Goal: Task Accomplishment & Management: Manage account settings

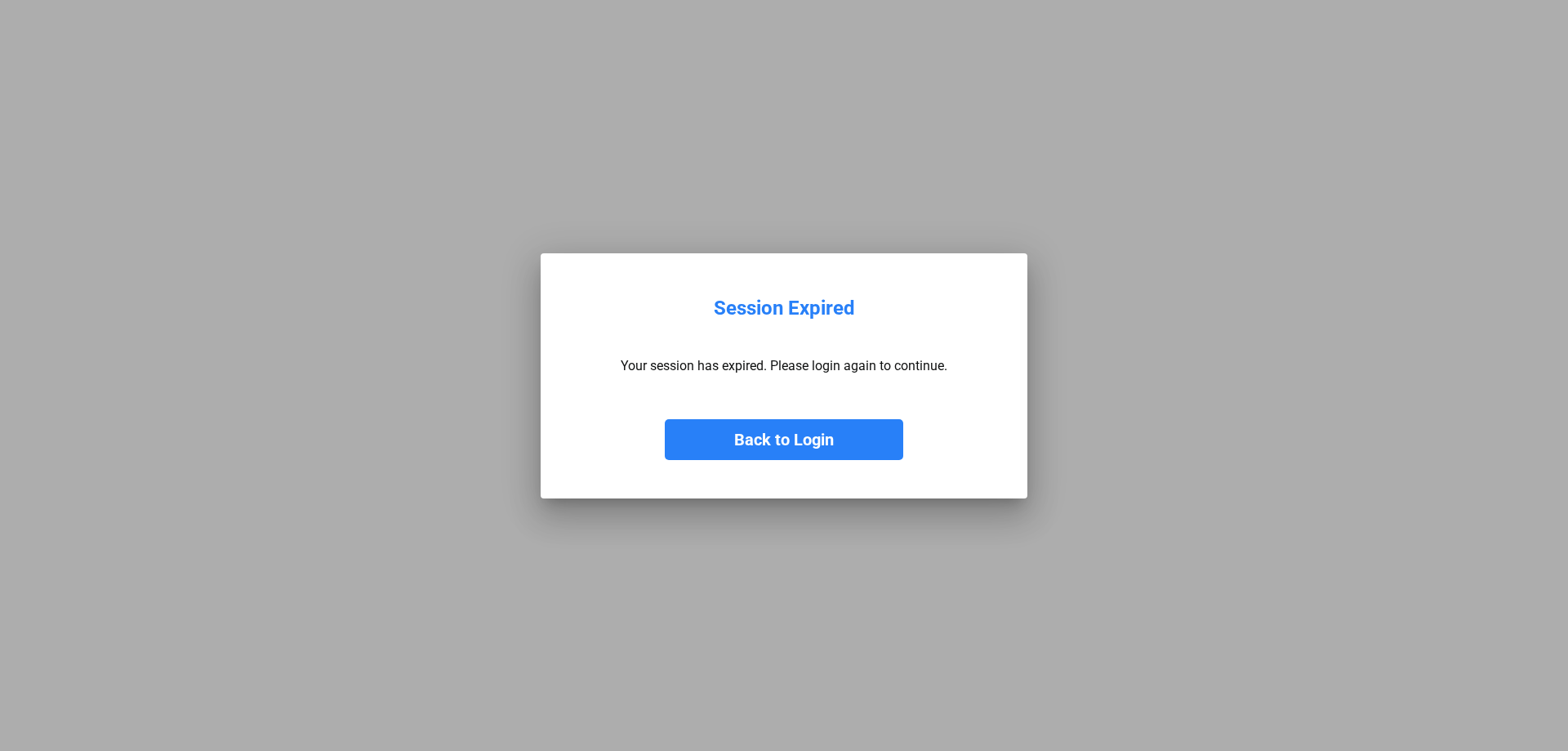
drag, startPoint x: 776, startPoint y: 471, endPoint x: 773, endPoint y: 453, distance: 18.2
click at [773, 458] on mat-dialog-container "Session Expired Your session has expired. Please login again to continue. Back …" at bounding box center [783, 376] width 487 height 245
click at [771, 449] on button "Back to Login" at bounding box center [784, 440] width 239 height 41
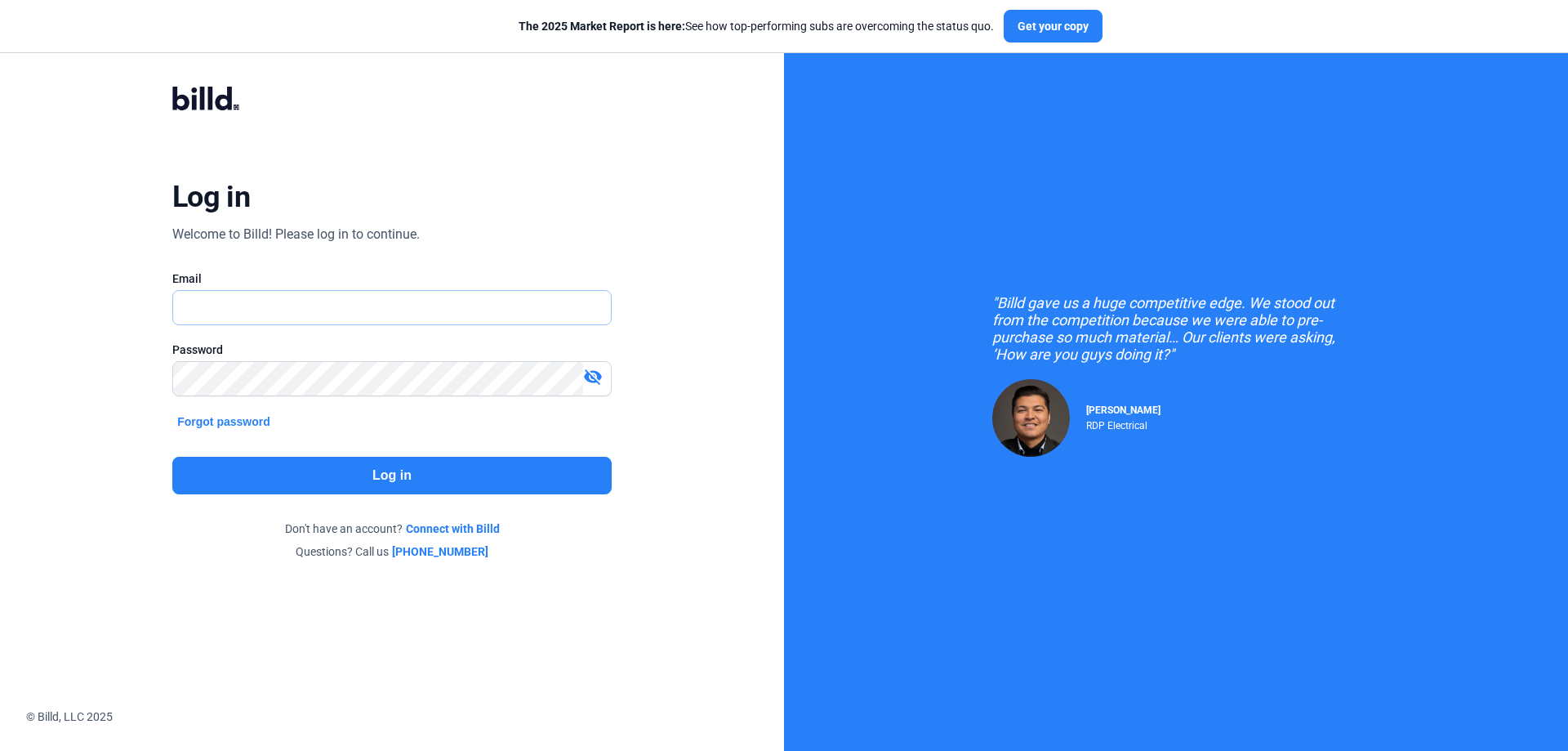
type input "[PERSON_NAME][EMAIL_ADDRESS][DOMAIN_NAME]"
click at [381, 473] on button "Log in" at bounding box center [392, 476] width 440 height 38
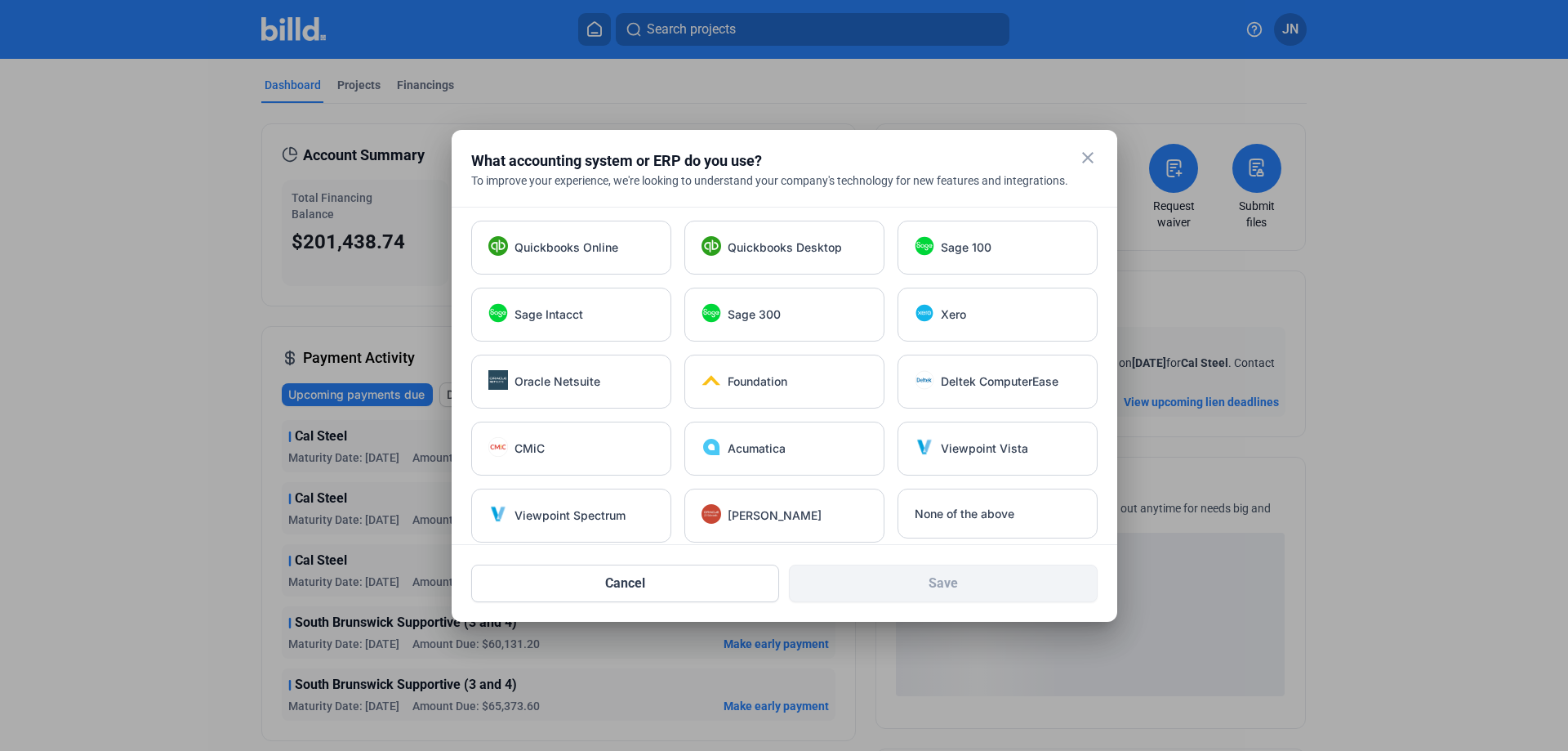
click at [1089, 159] on mat-icon "close" at bounding box center [1087, 157] width 20 height 20
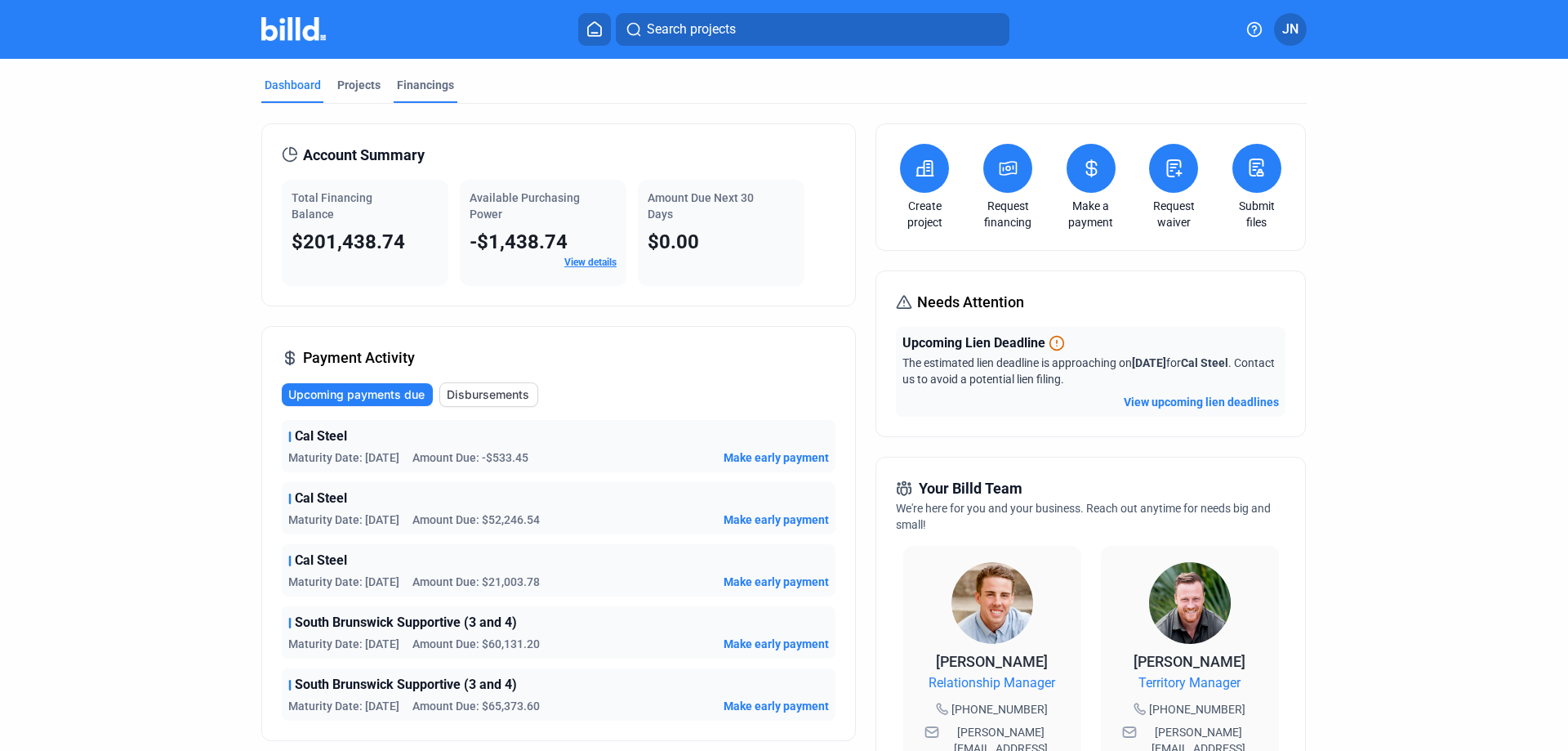
click at [415, 78] on div "Financings" at bounding box center [425, 84] width 58 height 16
